Goal: Task Accomplishment & Management: Manage account settings

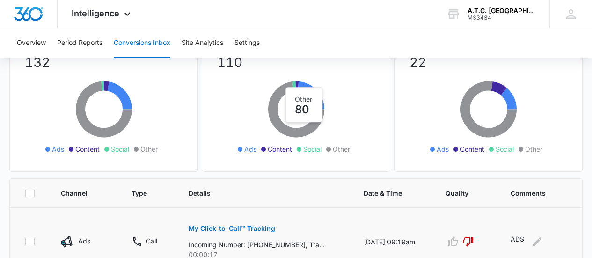
scroll to position [47, 0]
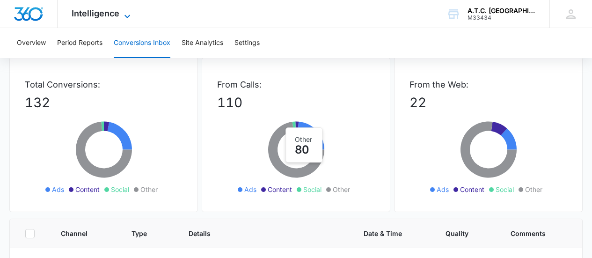
click at [101, 17] on span "Intelligence" at bounding box center [96, 13] width 48 height 10
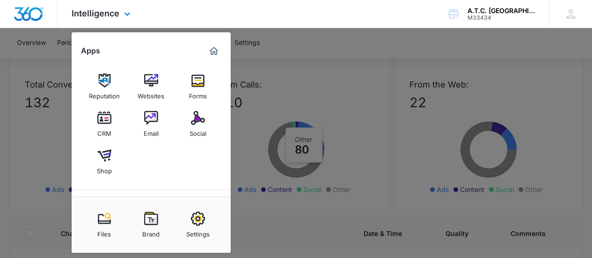
click at [296, 26] on div "Intelligence Apps Reputation Websites Forms CRM Email Social Shop Payments POS …" at bounding box center [296, 14] width 592 height 28
click at [307, 33] on div at bounding box center [296, 129] width 592 height 258
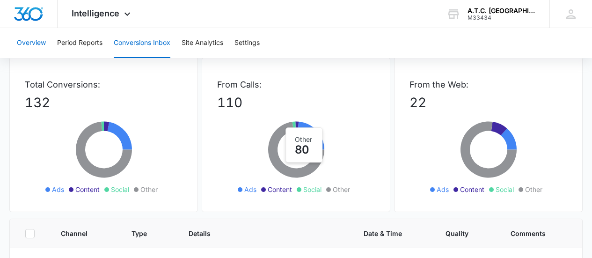
click at [32, 44] on button "Overview" at bounding box center [31, 43] width 29 height 30
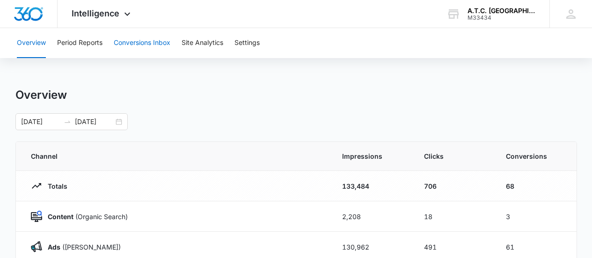
click at [138, 44] on button "Conversions Inbox" at bounding box center [142, 43] width 57 height 30
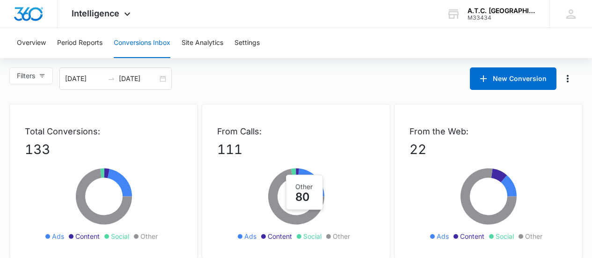
click at [138, 44] on button "Conversions Inbox" at bounding box center [142, 43] width 57 height 30
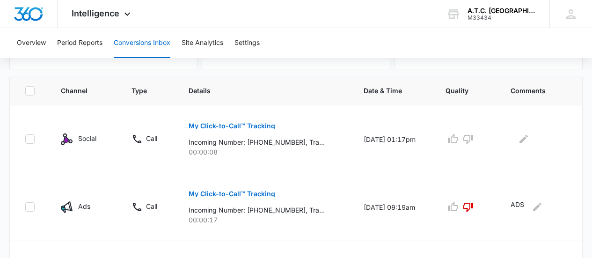
scroll to position [187, 0]
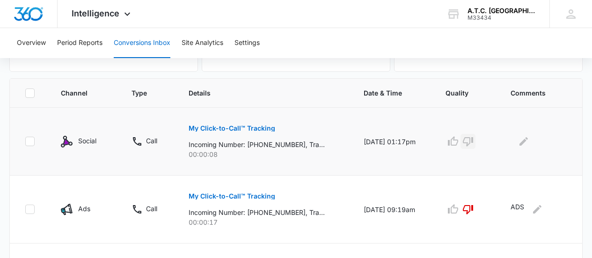
click at [474, 139] on icon "button" at bounding box center [468, 141] width 11 height 11
click at [529, 144] on icon "Edit Comments" at bounding box center [523, 141] width 11 height 11
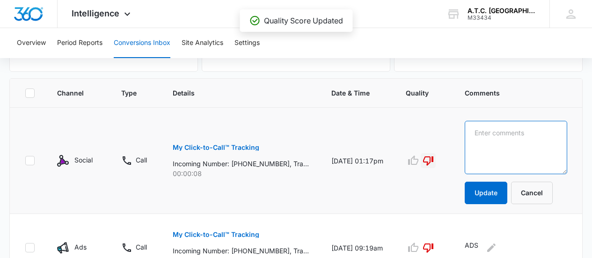
click at [527, 145] on textarea at bounding box center [516, 147] width 103 height 53
type textarea "ADS"
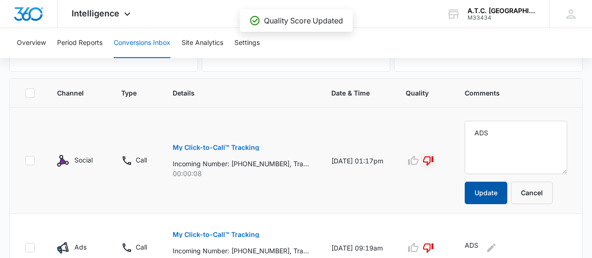
click at [492, 192] on button "Update" at bounding box center [486, 193] width 43 height 22
click at [494, 196] on button "Update" at bounding box center [486, 193] width 43 height 22
